Goal: Task Accomplishment & Management: Manage account settings

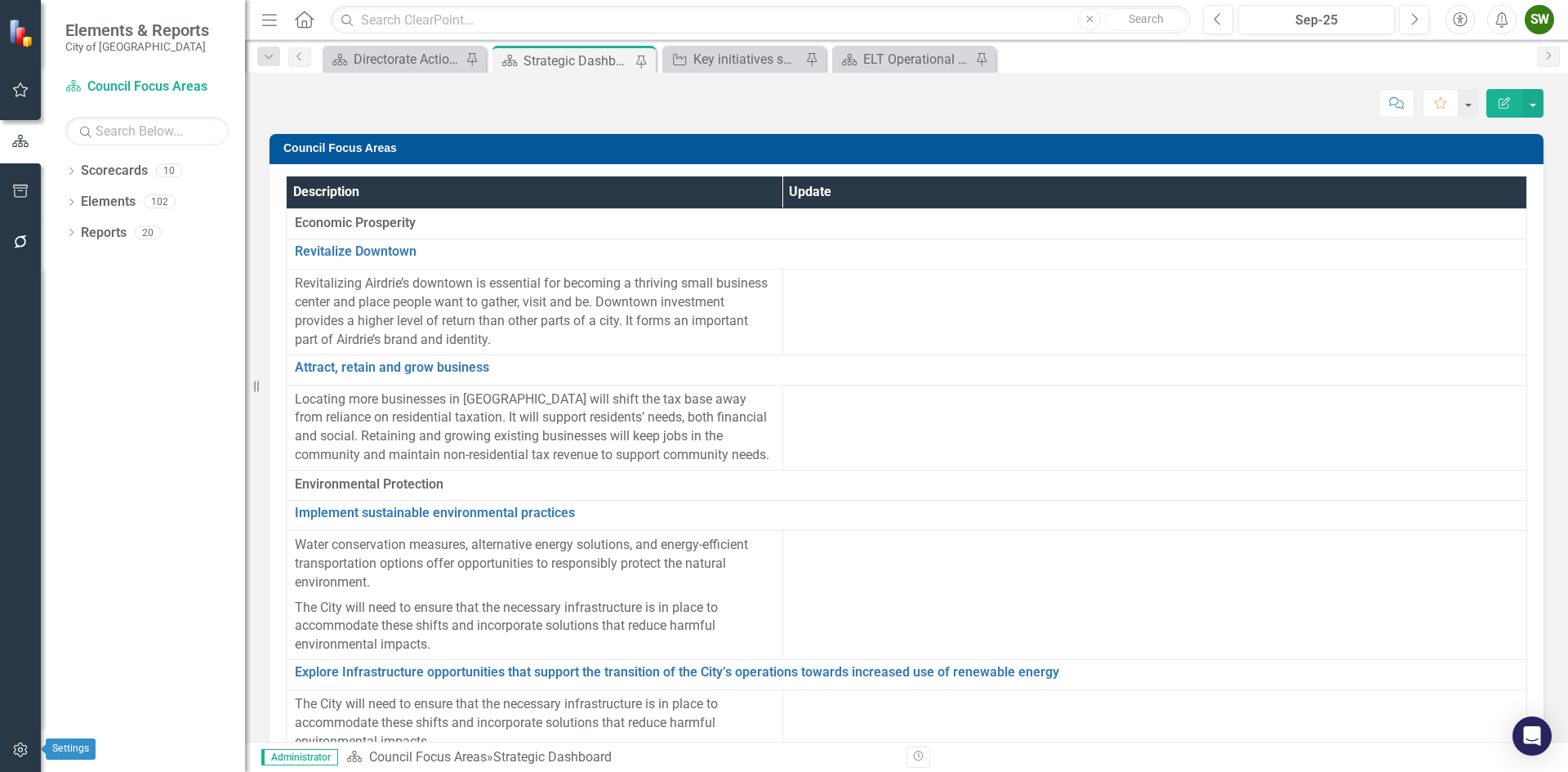
click at [20, 748] on icon "button" at bounding box center [20, 750] width 14 height 15
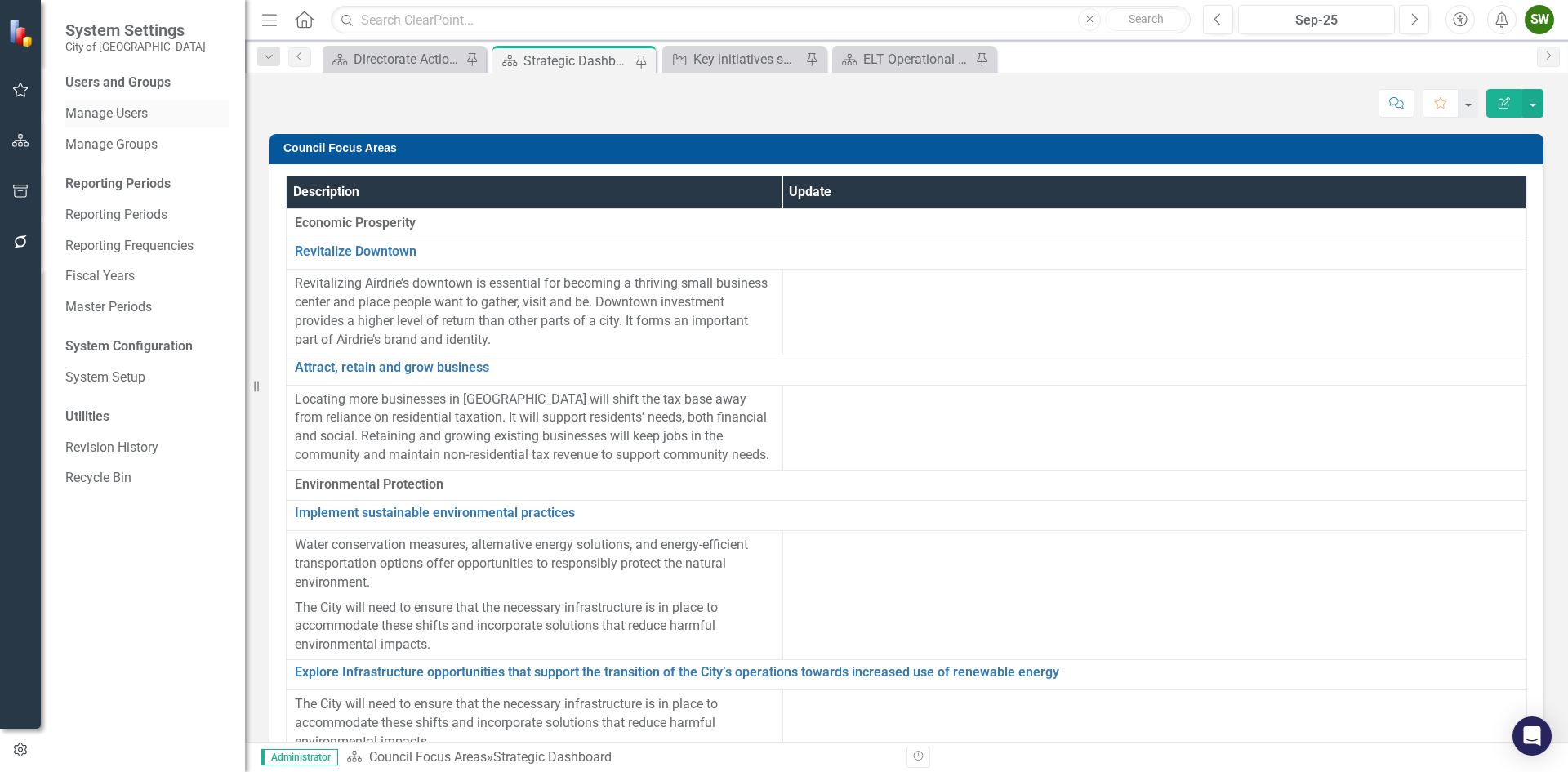
click at [118, 112] on link "Manage Users" at bounding box center [147, 114] width 163 height 19
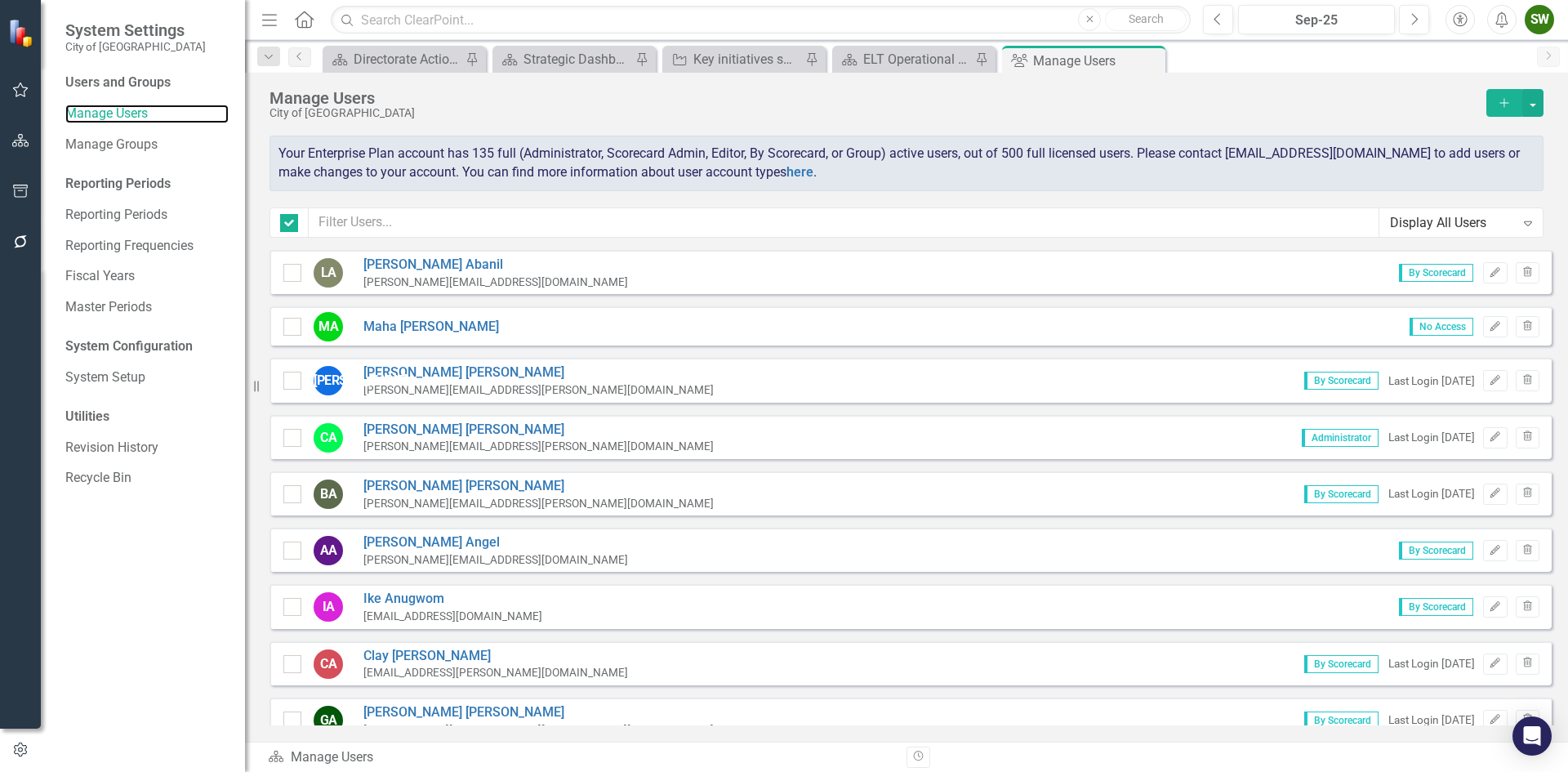
checkbox input "false"
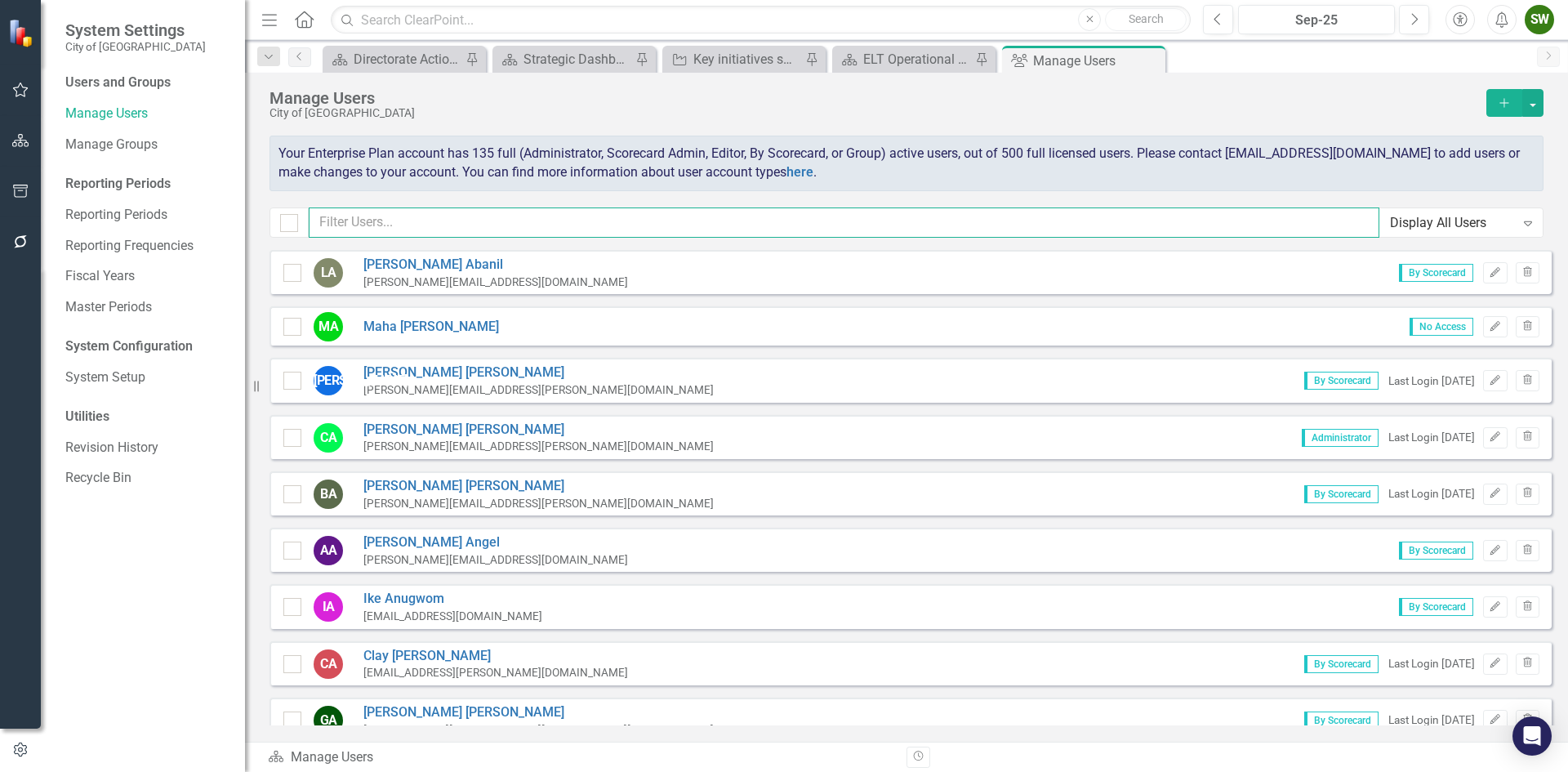
click at [388, 222] on input "text" at bounding box center [843, 223] width 1070 height 30
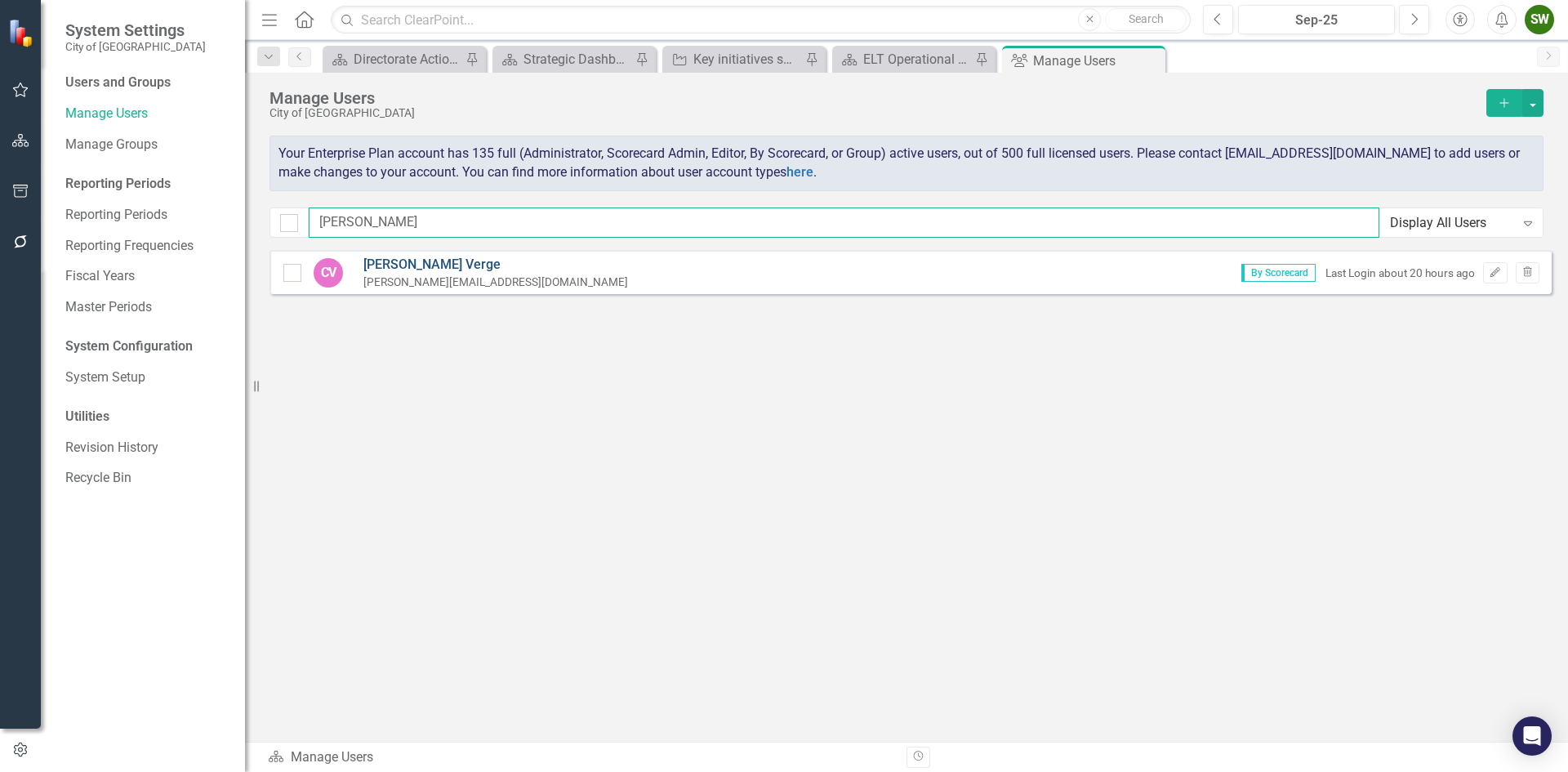
type input "[PERSON_NAME]"
click at [403, 263] on link "[PERSON_NAME]" at bounding box center [496, 264] width 264 height 19
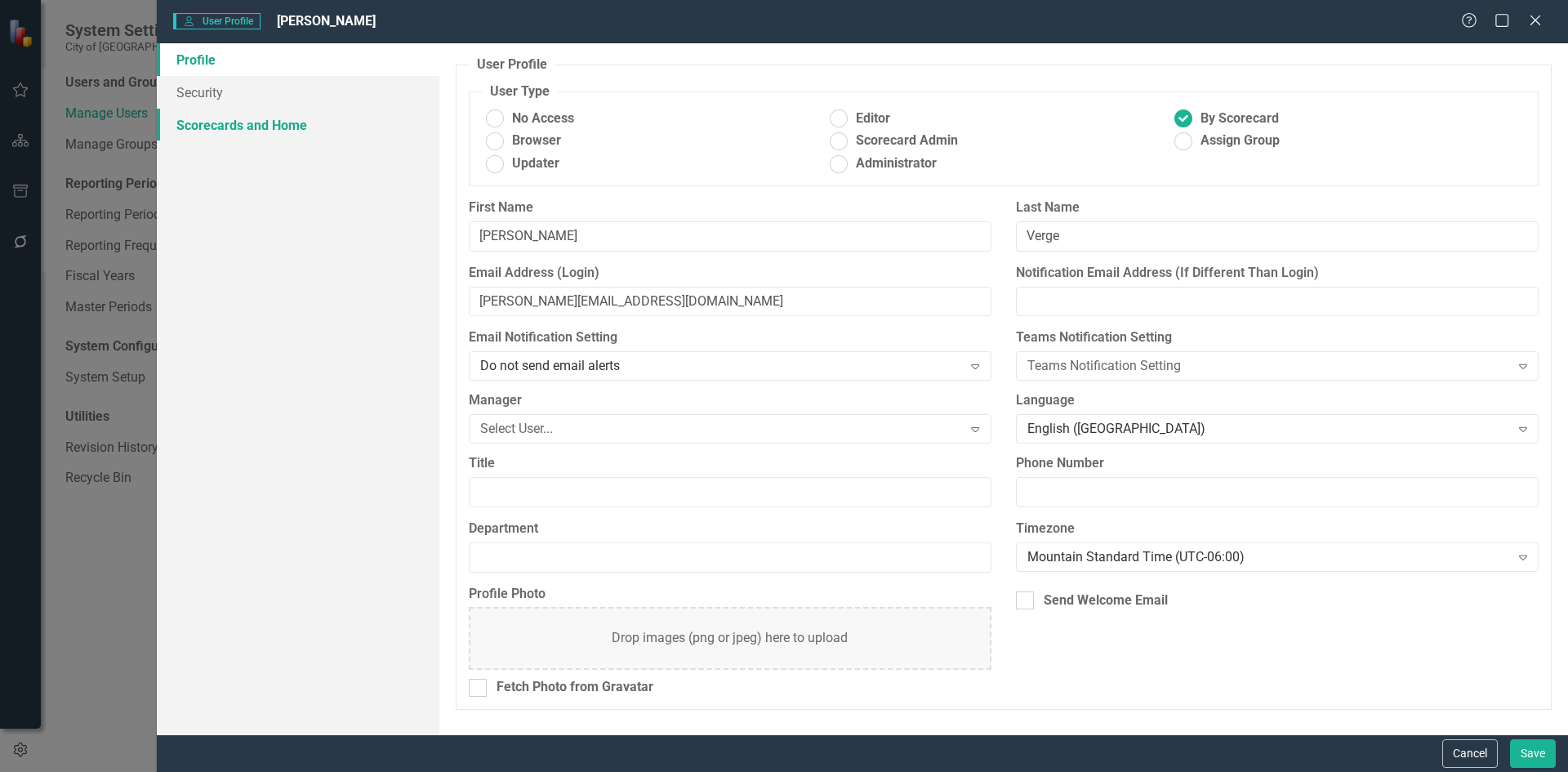
click at [231, 126] on link "Scorecards and Home" at bounding box center [298, 124] width 283 height 33
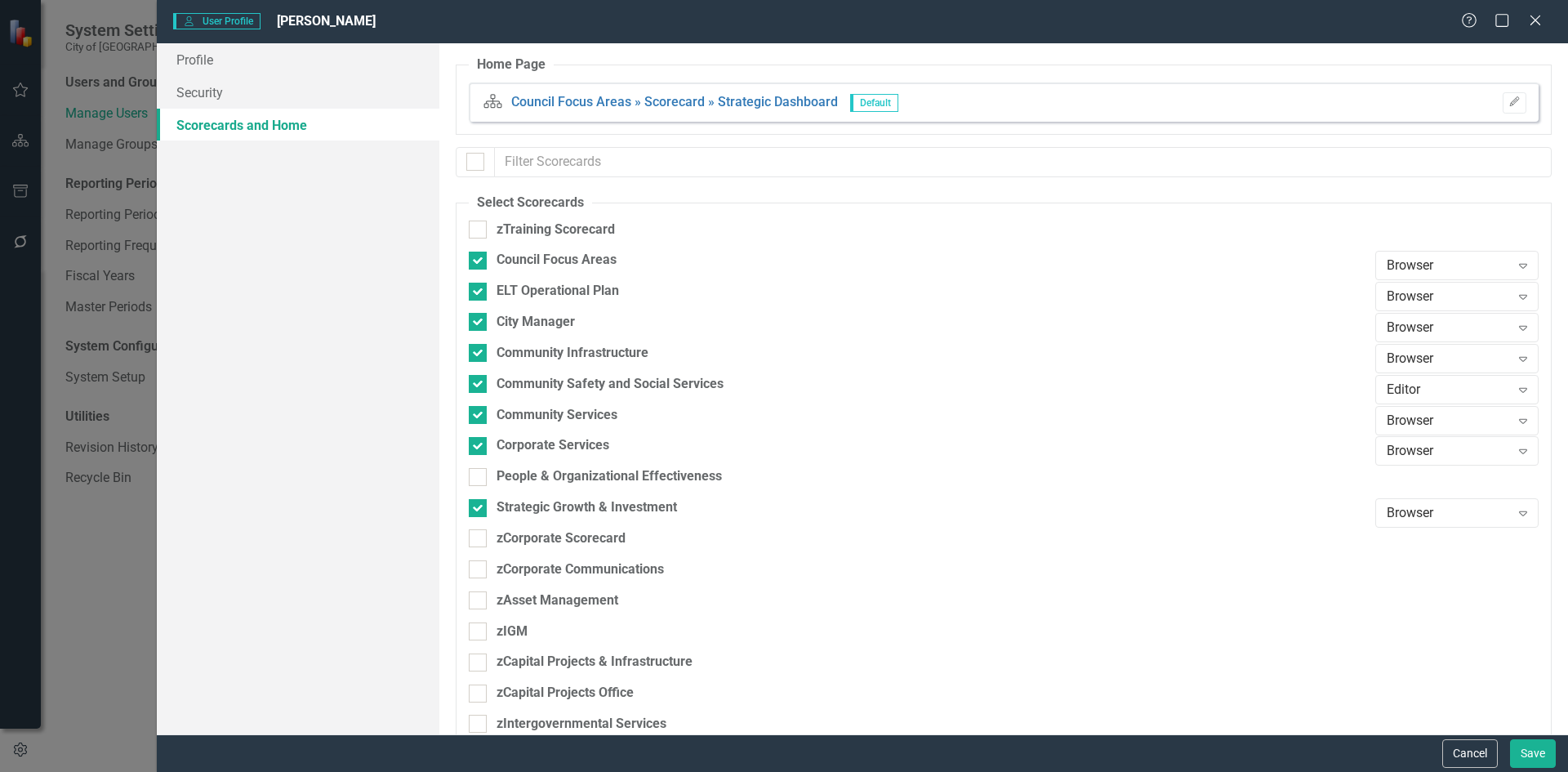
checkbox input "false"
click at [1515, 294] on icon "Expand" at bounding box center [1523, 296] width 16 height 13
click at [1416, 376] on div "Editor" at bounding box center [1447, 379] width 137 height 19
click at [1538, 756] on button "Save" at bounding box center [1533, 753] width 46 height 28
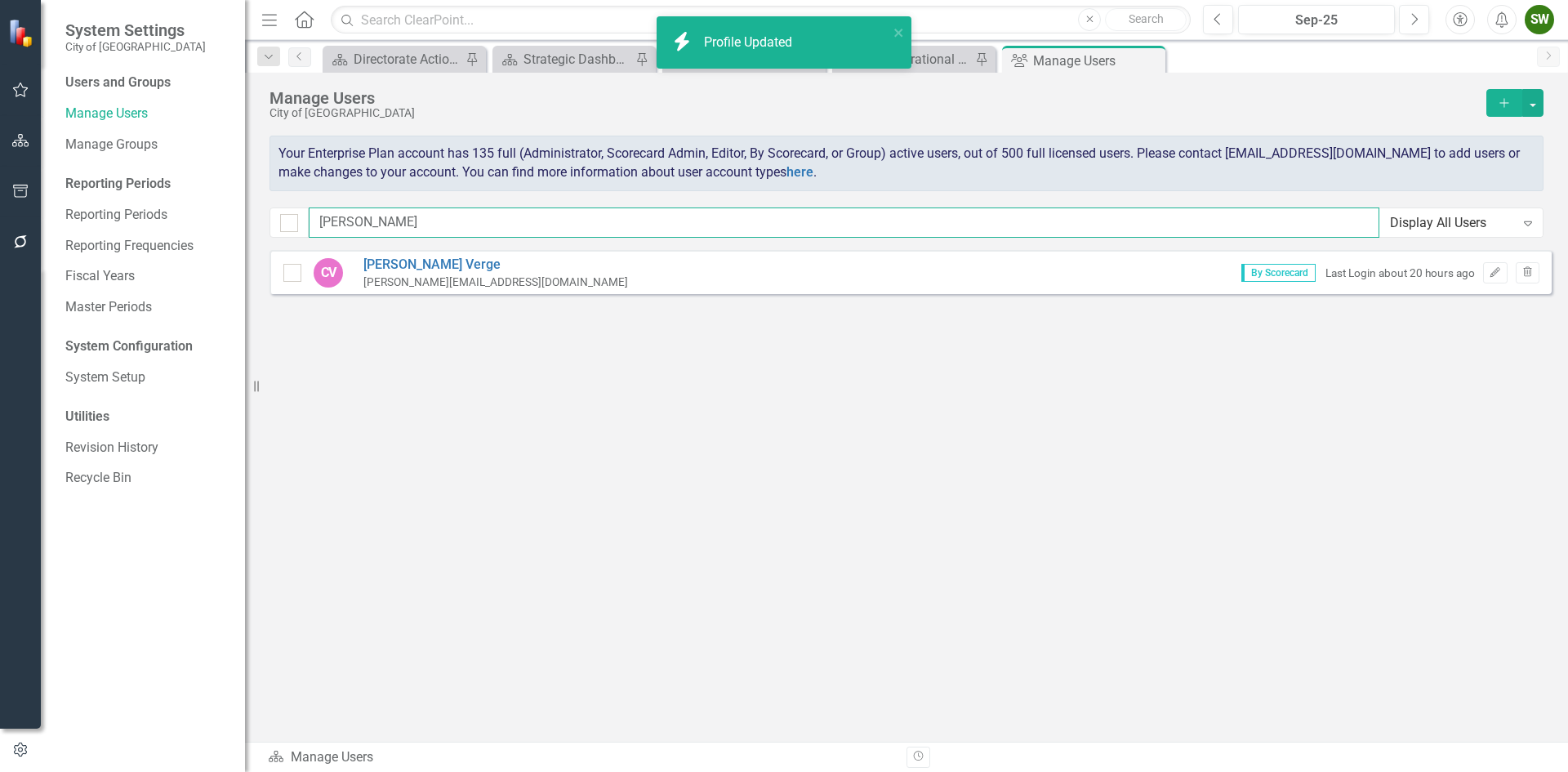
drag, startPoint x: 371, startPoint y: 222, endPoint x: 318, endPoint y: 224, distance: 53.0
click at [318, 224] on input "[PERSON_NAME]" at bounding box center [843, 223] width 1070 height 30
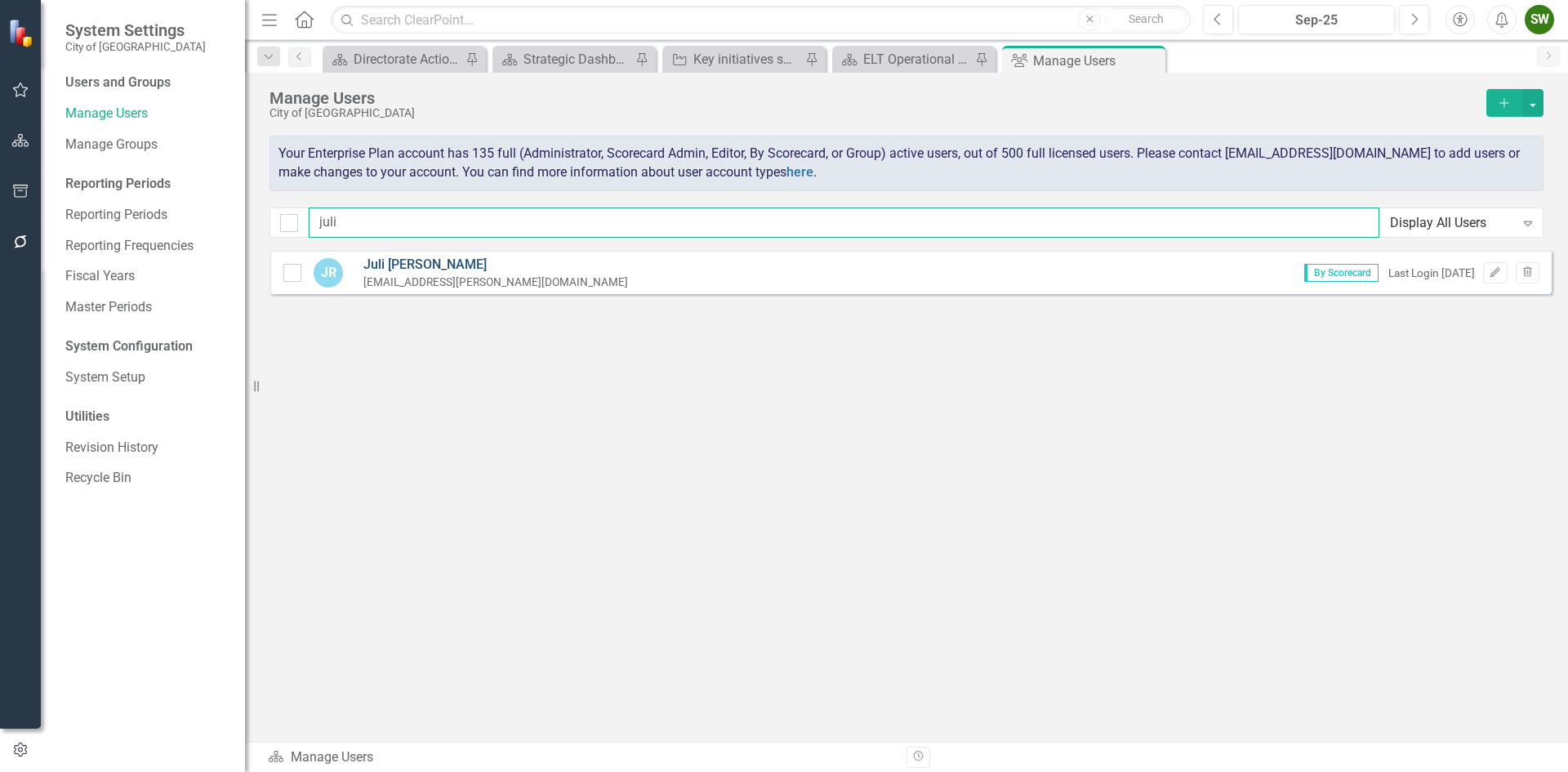
type input "juli"
click at [399, 265] on link "[PERSON_NAME]" at bounding box center [496, 264] width 264 height 19
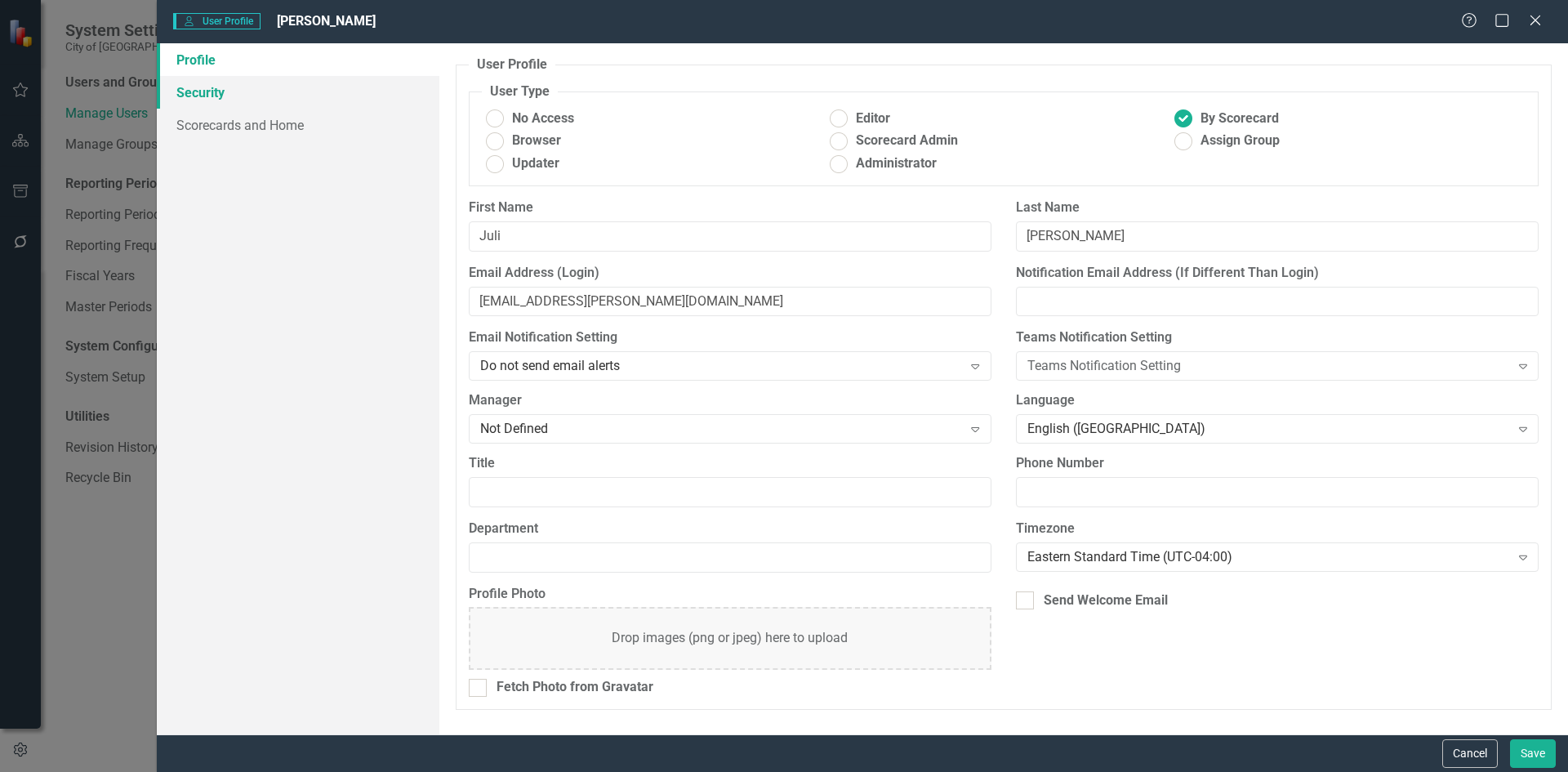
click at [215, 95] on link "Security" at bounding box center [298, 92] width 283 height 33
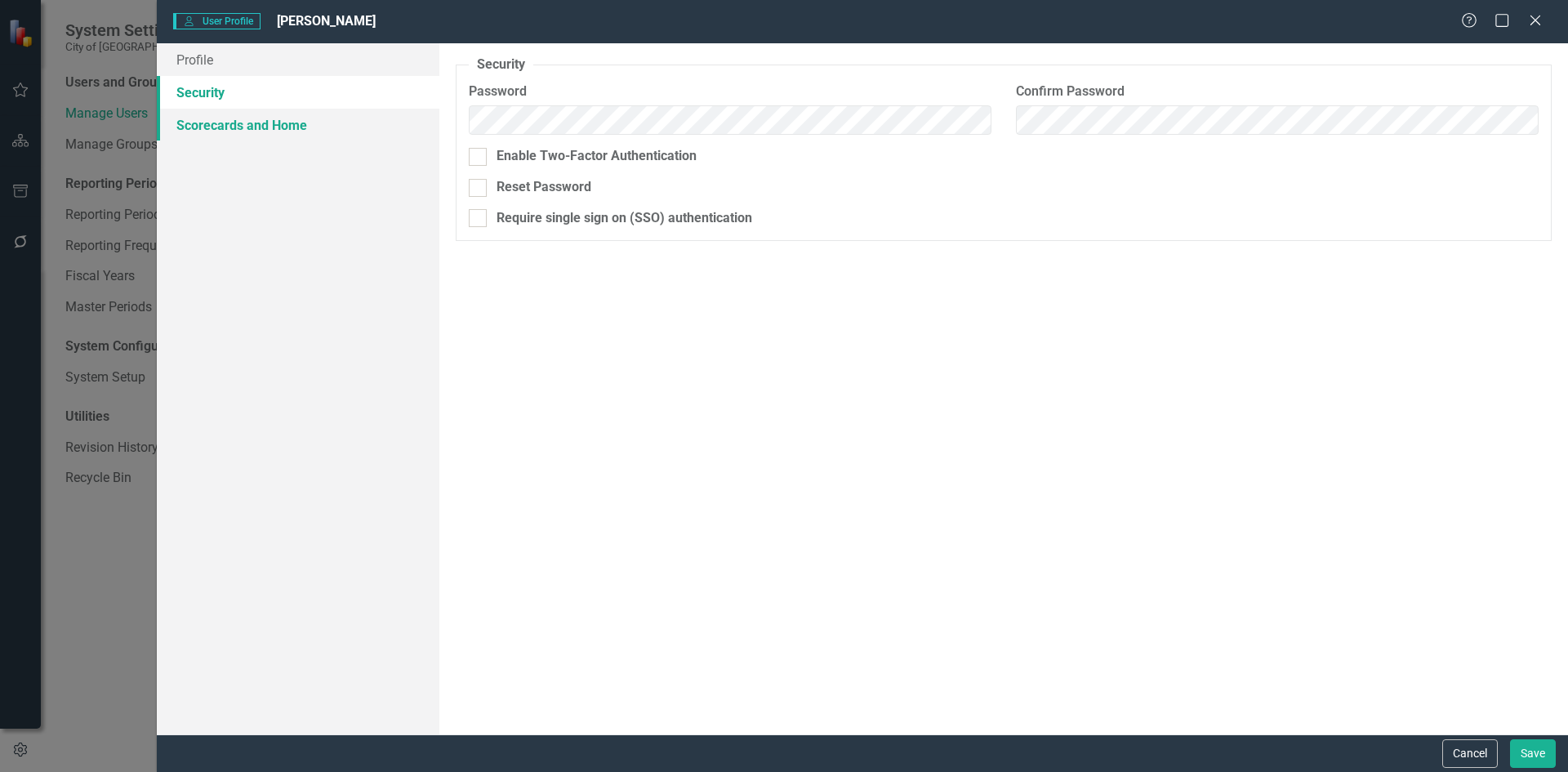
click at [221, 124] on link "Scorecards and Home" at bounding box center [298, 124] width 283 height 33
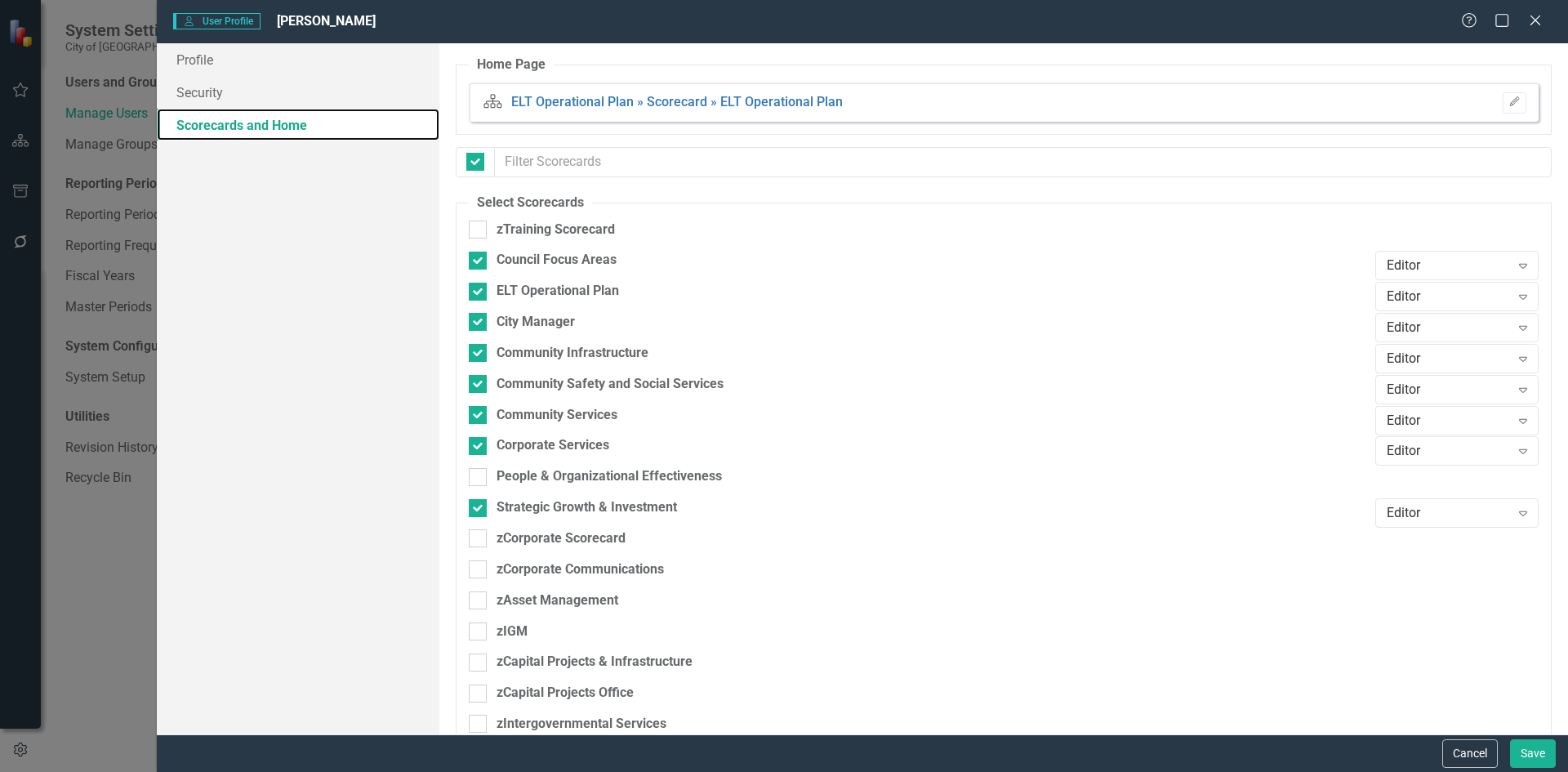
checkbox input "false"
click at [1528, 756] on button "Save" at bounding box center [1533, 753] width 46 height 28
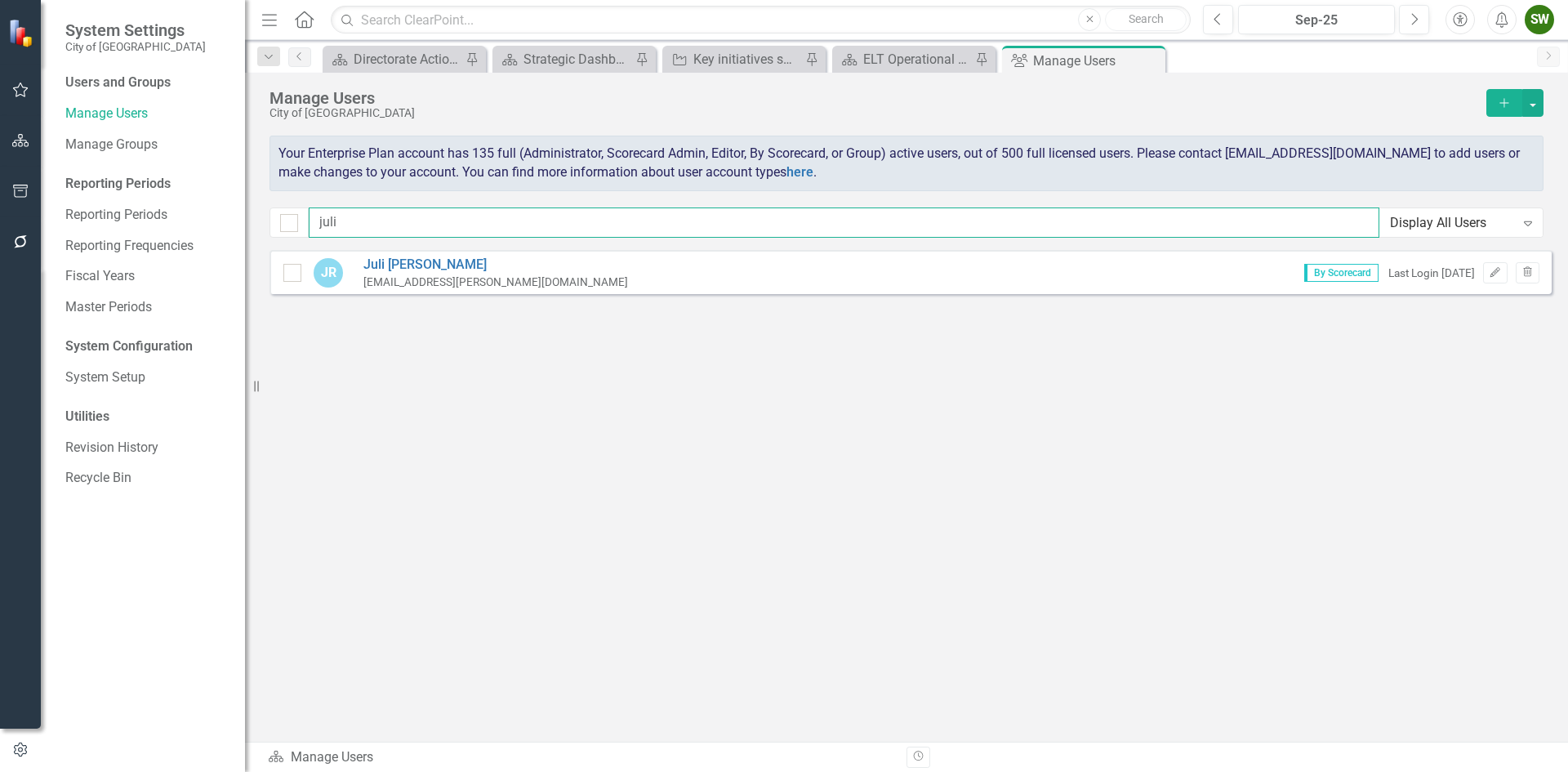
drag, startPoint x: 362, startPoint y: 223, endPoint x: 305, endPoint y: 225, distance: 57.0
click at [305, 225] on div "juli Display All Users Expand" at bounding box center [906, 223] width 1274 height 30
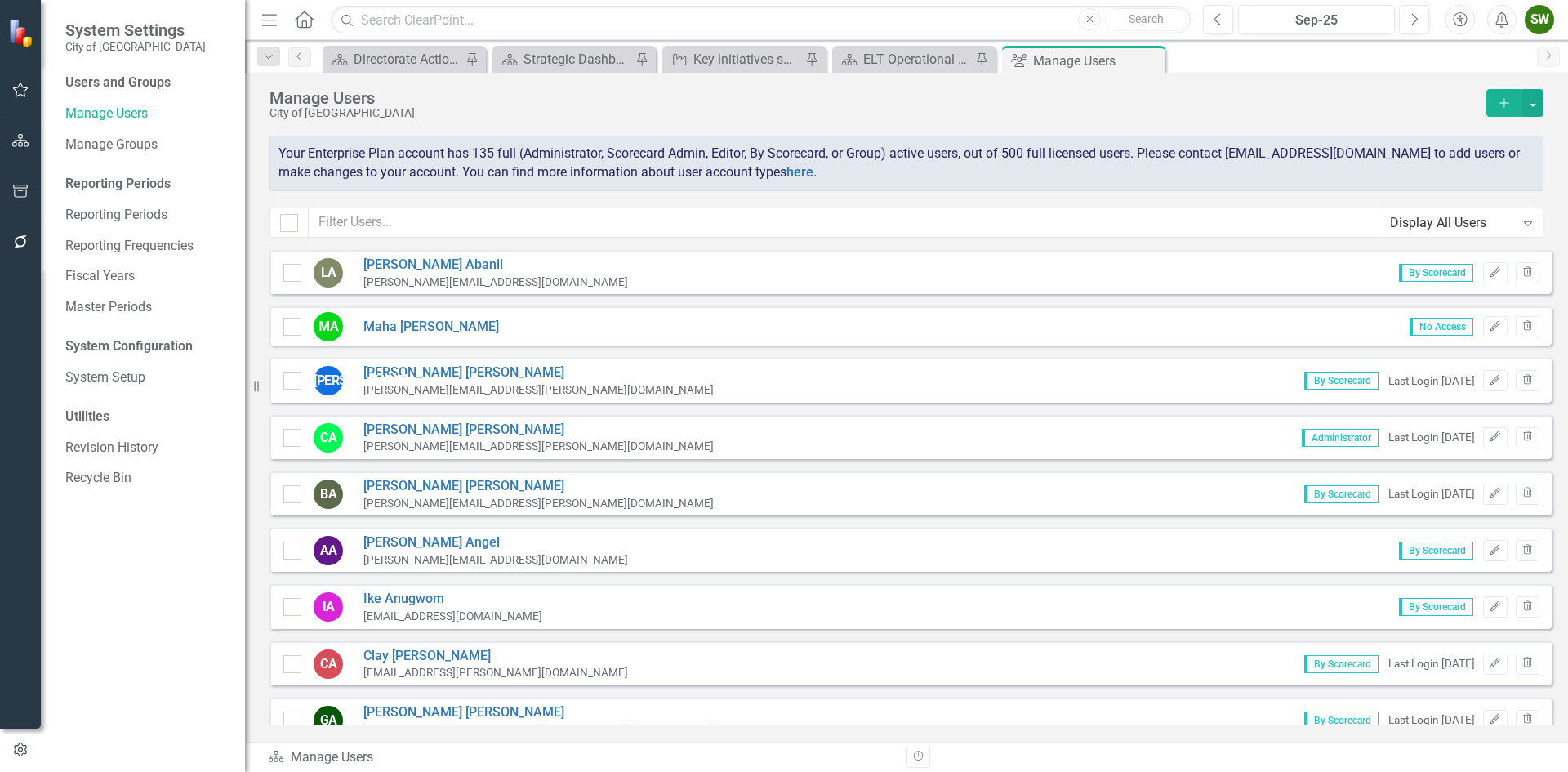
click at [1541, 24] on div "SW" at bounding box center [1539, 20] width 29 height 29
click at [1485, 237] on link "Logout Log Out" at bounding box center [1488, 236] width 129 height 30
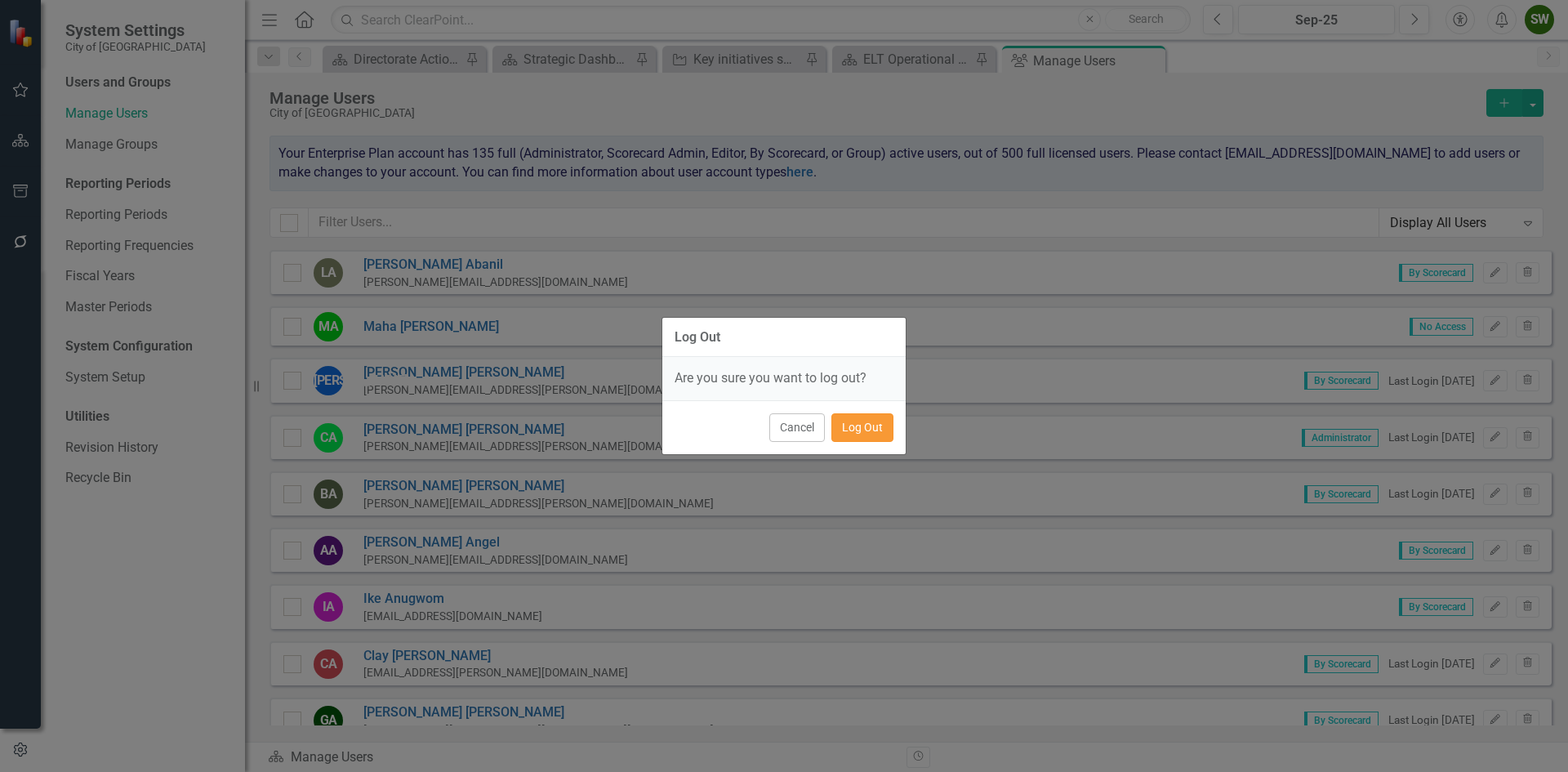
click at [851, 429] on button "Log Out" at bounding box center [862, 428] width 62 height 28
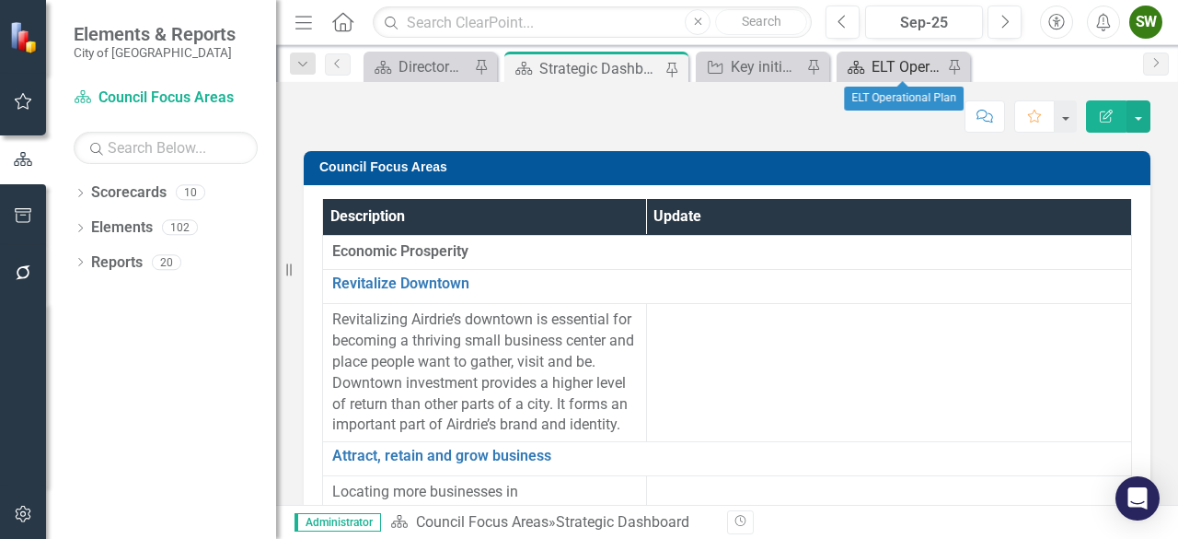
click at [915, 65] on div "ELT Operational Plan" at bounding box center [907, 66] width 71 height 23
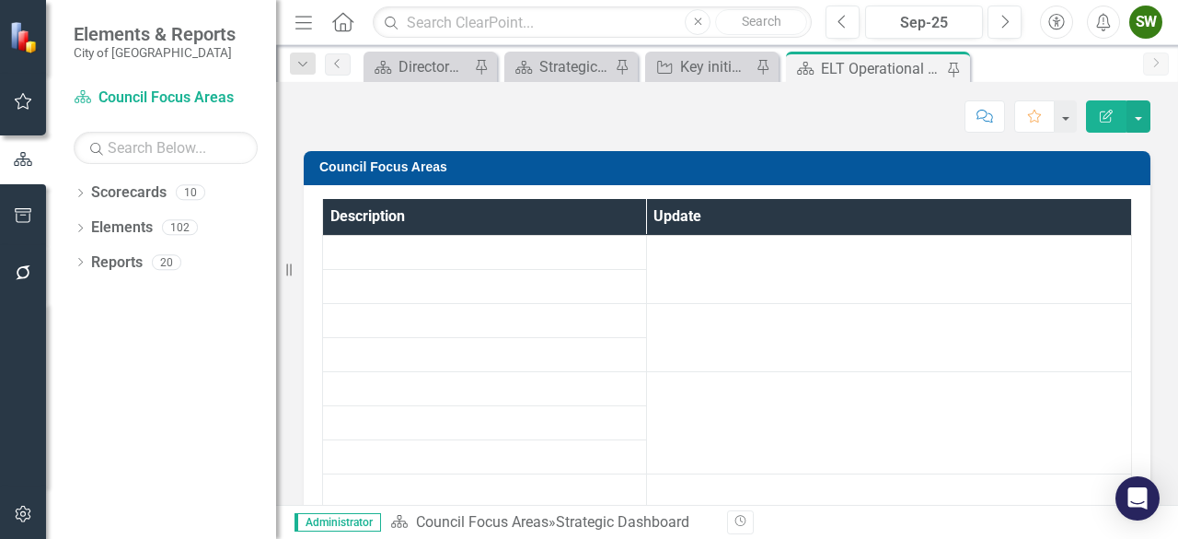
click at [908, 69] on div "ELT Operational Plan" at bounding box center [882, 68] width 122 height 23
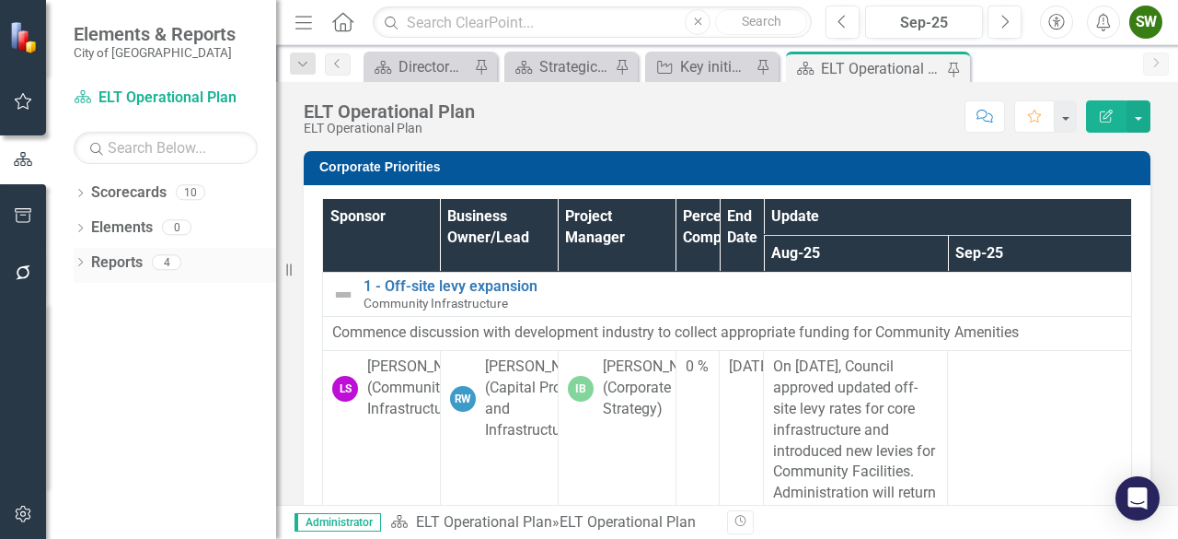
drag, startPoint x: 289, startPoint y: 270, endPoint x: 223, endPoint y: 266, distance: 66.4
click at [223, 266] on div "Elements & Reports City of Airdrie Scorecard ELT Operational Plan Search Dropdo…" at bounding box center [138, 269] width 276 height 539
click at [762, 116] on div "Score: N/A Sep-25 Completed Comment Favorite Edit Report" at bounding box center [817, 115] width 667 height 31
